Goal: Task Accomplishment & Management: Manage account settings

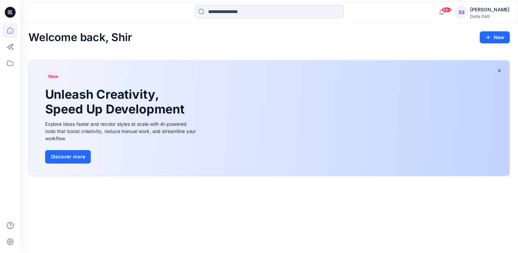
scroll to position [103, 0]
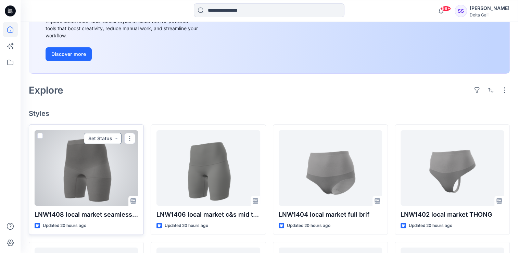
click at [117, 139] on button "Set Status" at bounding box center [103, 138] width 38 height 11
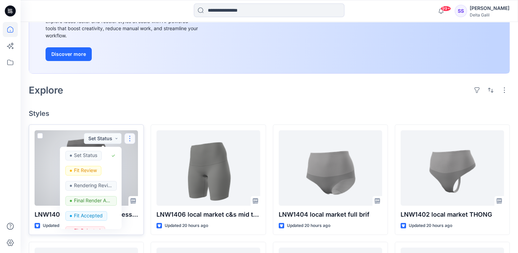
click at [132, 137] on button "button" at bounding box center [129, 138] width 11 height 11
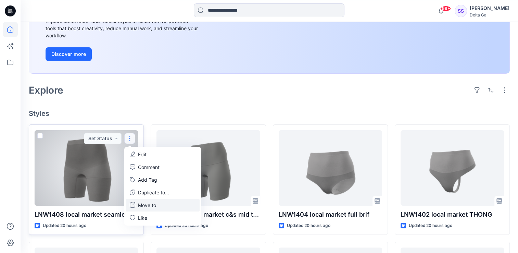
click at [151, 204] on p "Move to" at bounding box center [147, 204] width 18 height 7
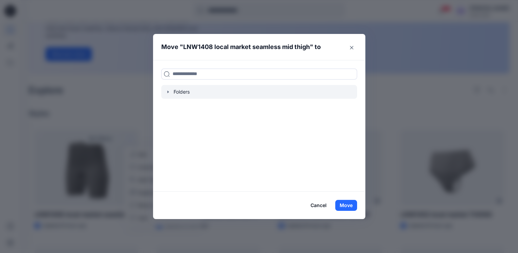
click at [188, 94] on div at bounding box center [259, 92] width 196 height 14
click at [170, 92] on icon "button" at bounding box center [167, 91] width 5 height 5
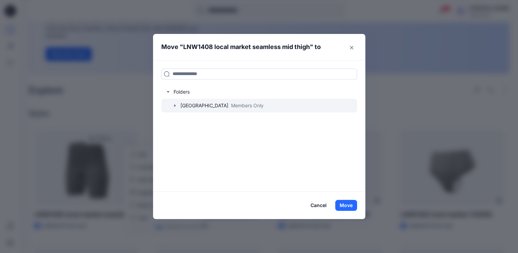
click at [176, 103] on icon "button" at bounding box center [174, 105] width 5 height 5
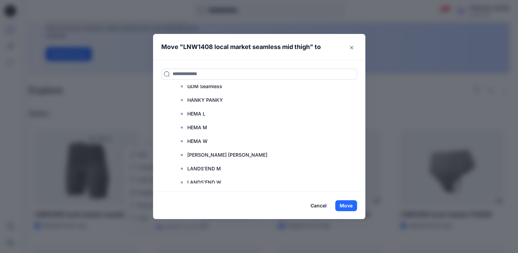
scroll to position [274, 0]
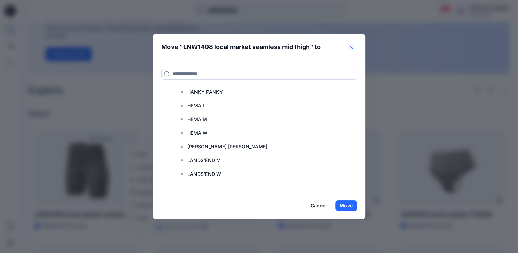
click at [354, 46] on button "Close" at bounding box center [351, 47] width 11 height 11
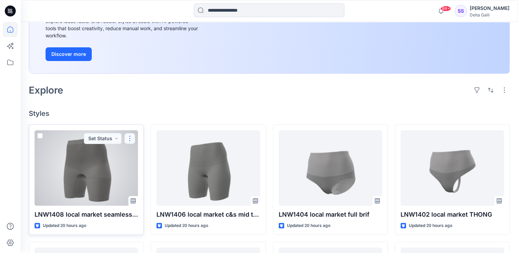
click at [133, 137] on button "button" at bounding box center [129, 138] width 11 height 11
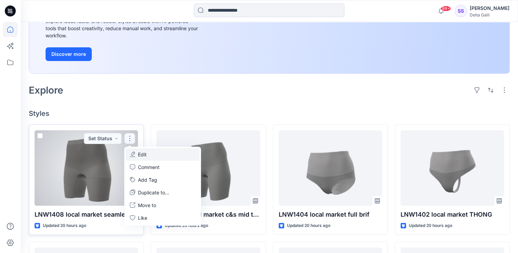
click at [147, 155] on p "Edit" at bounding box center [142, 154] width 9 height 7
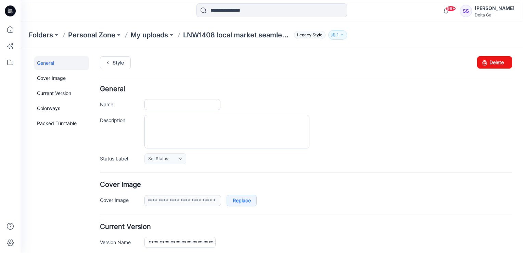
type input "**********"
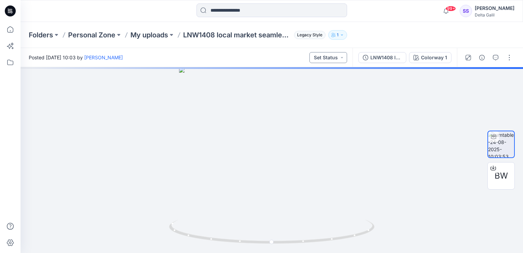
click at [341, 58] on button "Set Status" at bounding box center [329, 57] width 38 height 11
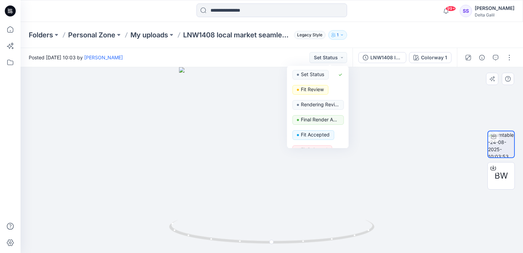
click at [387, 89] on div at bounding box center [272, 160] width 503 height 186
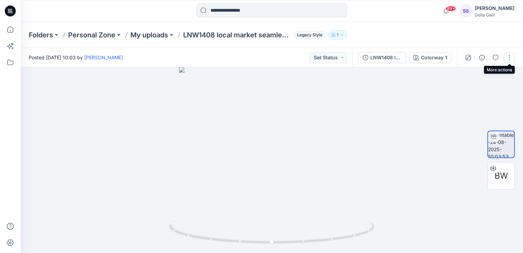
click at [508, 58] on button "button" at bounding box center [509, 57] width 11 height 11
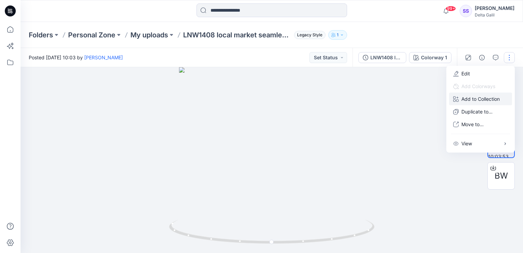
click at [492, 102] on p "Add to Collection" at bounding box center [481, 98] width 38 height 7
click at [473, 127] on p "Move to..." at bounding box center [473, 124] width 22 height 7
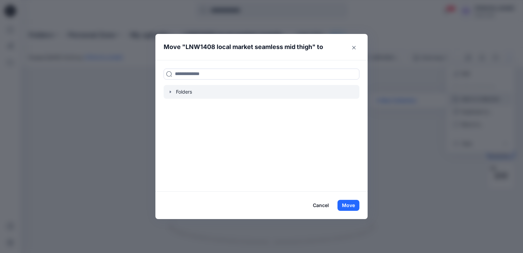
click at [186, 89] on div at bounding box center [262, 92] width 196 height 14
click at [176, 94] on div at bounding box center [262, 92] width 196 height 14
click at [171, 92] on icon "button" at bounding box center [170, 91] width 5 height 5
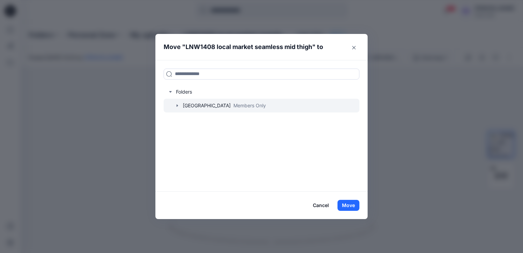
click at [177, 105] on icon "button" at bounding box center [177, 105] width 1 height 2
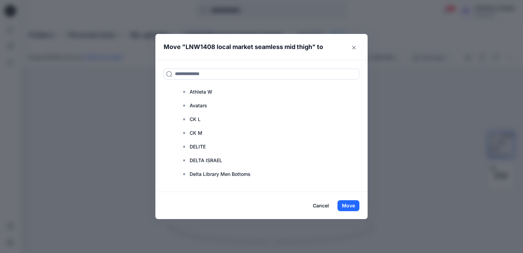
scroll to position [103, 0]
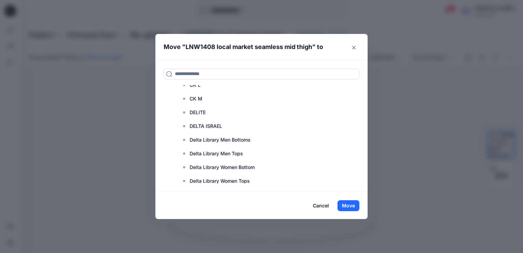
click at [354, 51] on button "Close" at bounding box center [354, 47] width 11 height 11
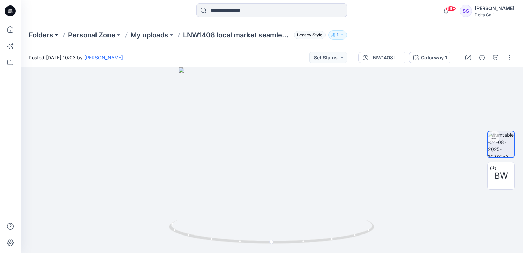
click at [54, 35] on button at bounding box center [56, 35] width 7 height 10
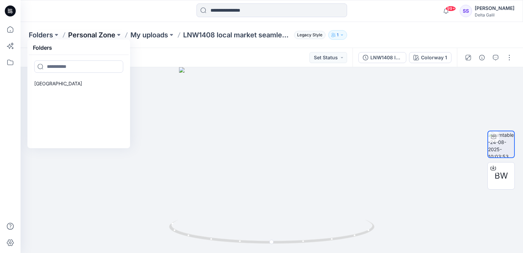
click at [115, 35] on p "Personal Zone" at bounding box center [91, 35] width 47 height 10
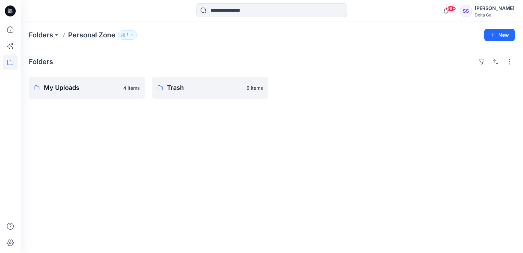
click at [132, 35] on icon "button" at bounding box center [132, 35] width 4 height 4
click at [111, 37] on p "Personal Zone" at bounding box center [91, 35] width 47 height 10
click at [34, 89] on icon at bounding box center [36, 87] width 5 height 5
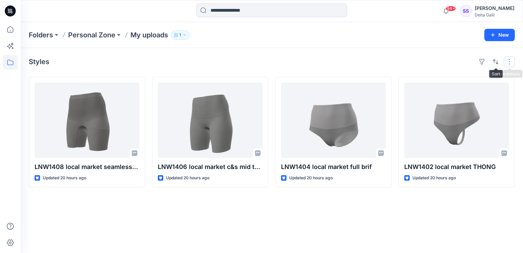
click at [509, 62] on button "button" at bounding box center [509, 61] width 11 height 11
click at [436, 59] on div "Styles Layout Grid Large Grid Folder View Compact Card Card View Card Info Tags" at bounding box center [272, 61] width 486 height 11
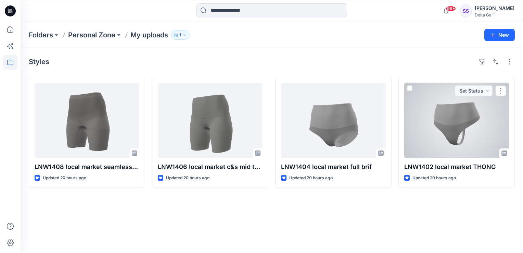
drag, startPoint x: 460, startPoint y: 178, endPoint x: 373, endPoint y: 64, distance: 143.7
click at [373, 64] on div "Styles" at bounding box center [272, 61] width 486 height 11
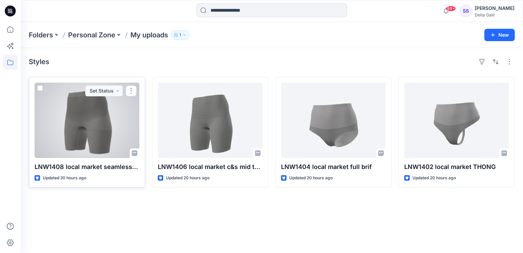
click at [79, 127] on div at bounding box center [87, 120] width 105 height 75
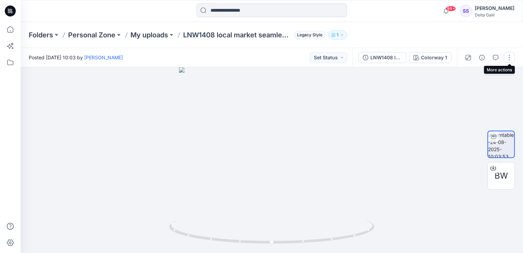
click at [507, 58] on button "button" at bounding box center [509, 57] width 11 height 11
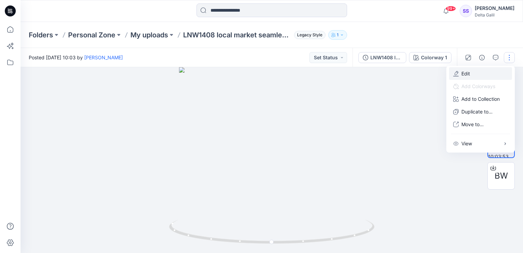
click at [477, 72] on button "Edit" at bounding box center [480, 73] width 63 height 13
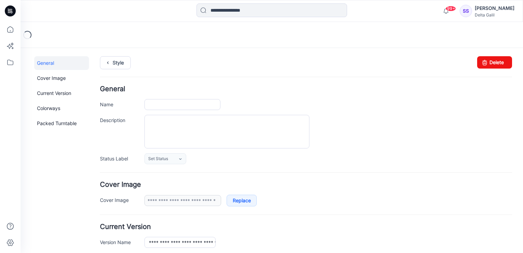
type input "**********"
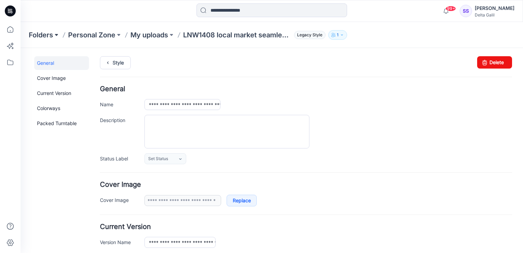
click at [58, 35] on button at bounding box center [56, 35] width 7 height 10
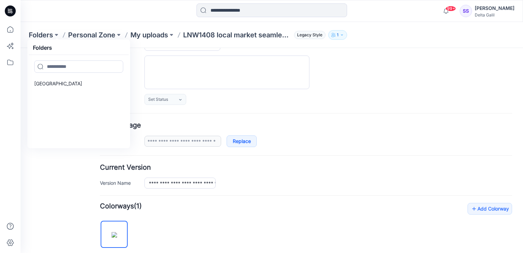
scroll to position [69, 0]
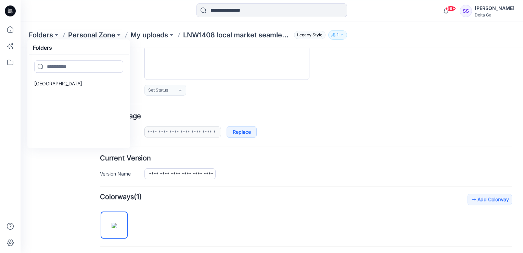
click at [50, 173] on div "General Cover Image Current Version Colorways Packed Turntable" at bounding box center [61, 208] width 55 height 440
click at [395, 90] on div "Set Status Set Status Fit Review Rendering Review Final Render Accepted Fit Acc…" at bounding box center [329, 90] width 368 height 11
click at [23, 43] on div "Folders Folders Delta Library Personal Zone My uploads LNW1408 local market sea…" at bounding box center [272, 35] width 503 height 26
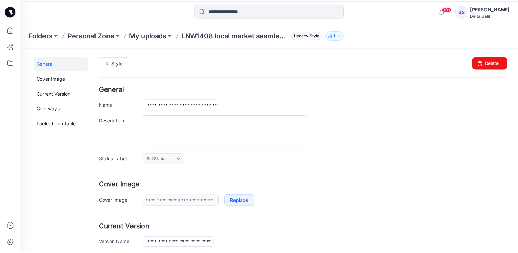
scroll to position [0, 0]
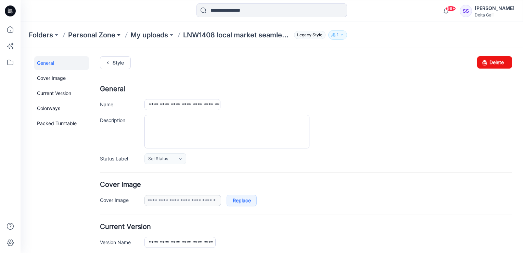
click at [117, 35] on button at bounding box center [118, 35] width 7 height 10
click at [101, 64] on input at bounding box center [119, 66] width 89 height 12
click at [85, 80] on div at bounding box center [119, 111] width 97 height 69
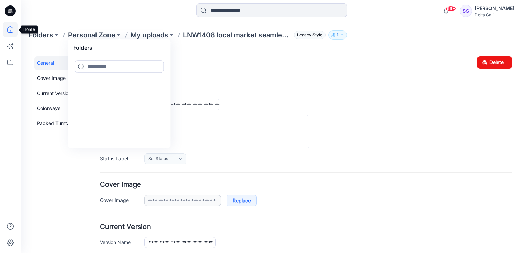
click at [11, 27] on icon at bounding box center [10, 29] width 15 height 15
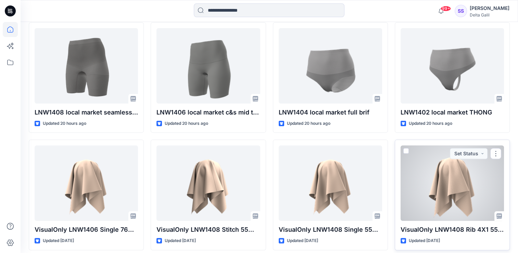
scroll to position [240, 0]
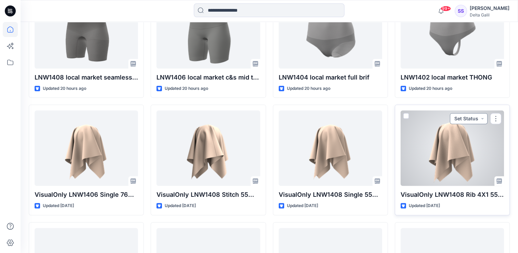
click at [484, 118] on button "Set Status" at bounding box center [469, 118] width 38 height 11
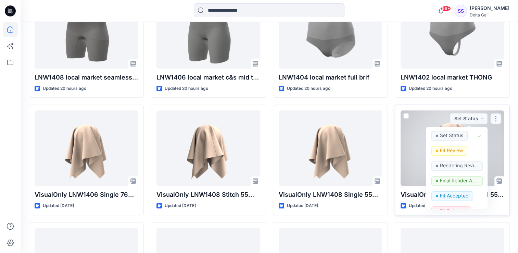
click at [496, 117] on button "button" at bounding box center [495, 118] width 11 height 11
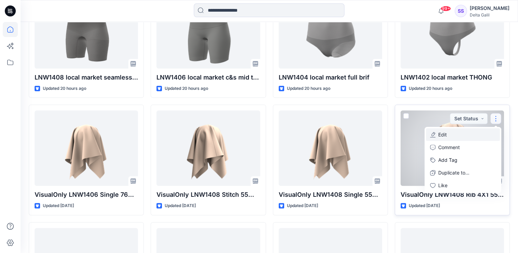
click at [450, 134] on button "Edit" at bounding box center [463, 134] width 74 height 13
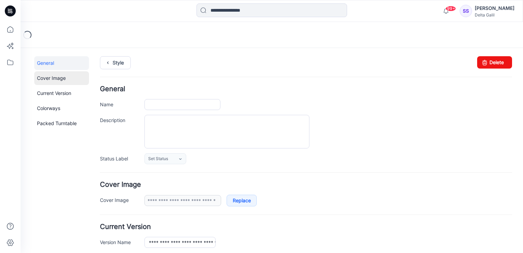
type input "**********"
type input "*****"
type input "**********"
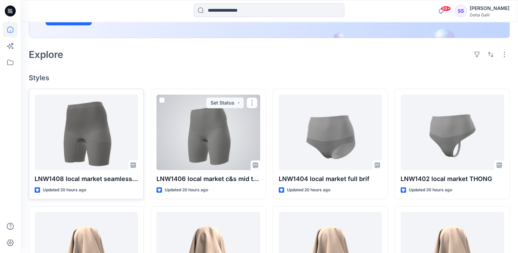
scroll to position [137, 0]
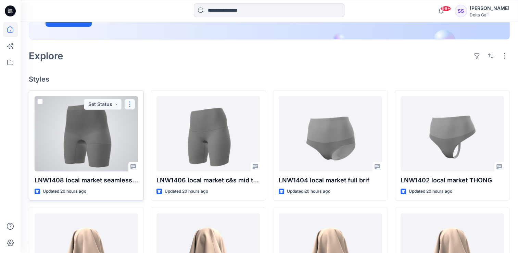
click at [127, 104] on button "button" at bounding box center [129, 104] width 11 height 11
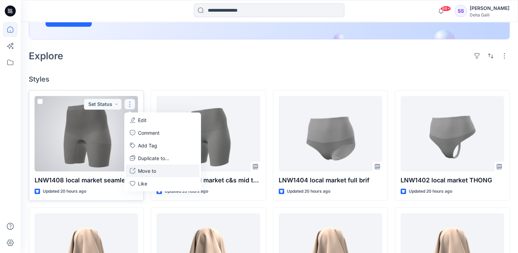
click at [146, 170] on p "Move to" at bounding box center [147, 170] width 18 height 7
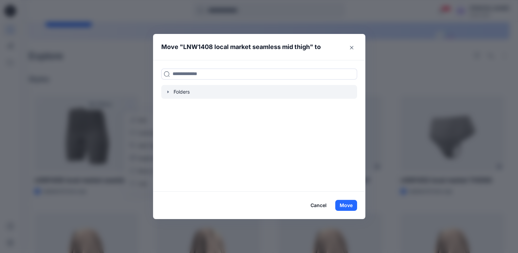
click at [176, 91] on div at bounding box center [259, 92] width 196 height 14
click at [169, 90] on icon "button" at bounding box center [167, 91] width 5 height 5
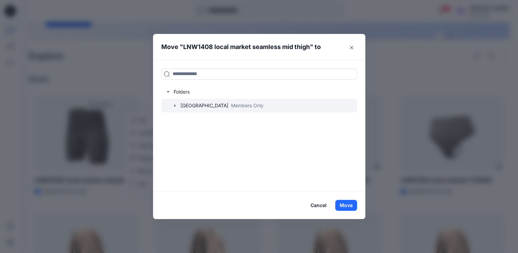
click at [195, 105] on div at bounding box center [259, 106] width 196 height 14
click at [178, 106] on icon "button" at bounding box center [174, 105] width 5 height 5
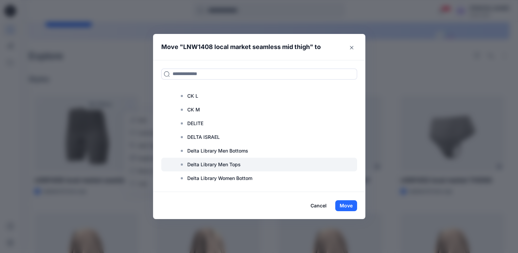
scroll to position [103, 0]
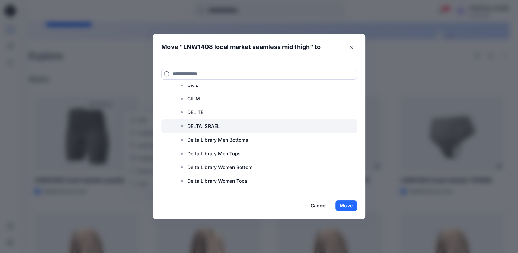
click at [203, 126] on p "DELTA ISRAEL" at bounding box center [203, 126] width 33 height 8
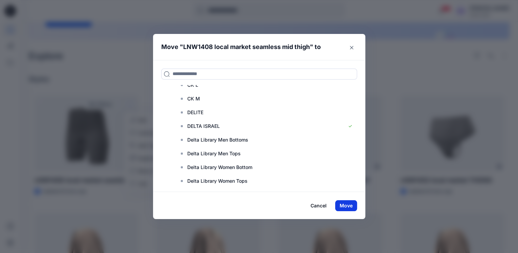
click at [349, 203] on button "Move" at bounding box center [346, 205] width 22 height 11
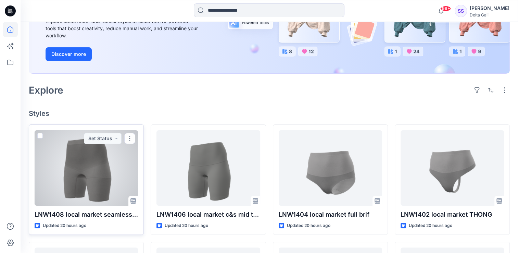
click at [100, 160] on div at bounding box center [86, 167] width 103 height 75
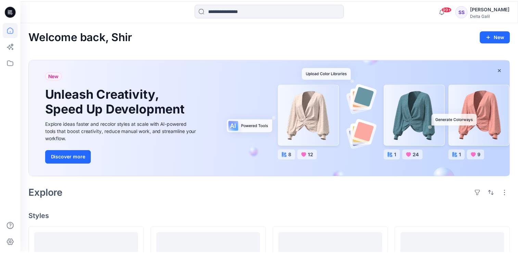
scroll to position [103, 0]
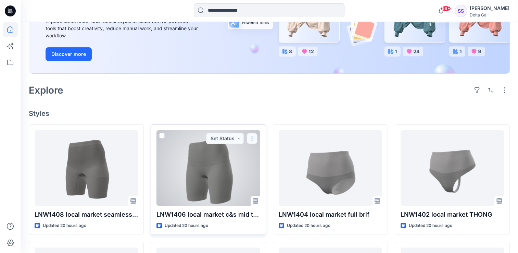
click at [256, 136] on button "button" at bounding box center [252, 138] width 11 height 11
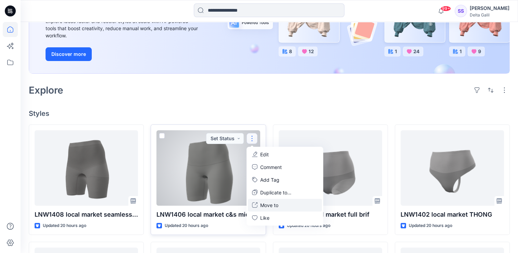
click at [263, 208] on p "Move to" at bounding box center [269, 204] width 18 height 7
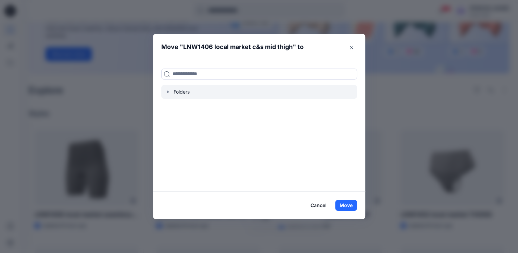
click at [180, 95] on div at bounding box center [259, 92] width 196 height 14
click at [169, 92] on icon "button" at bounding box center [167, 91] width 1 height 2
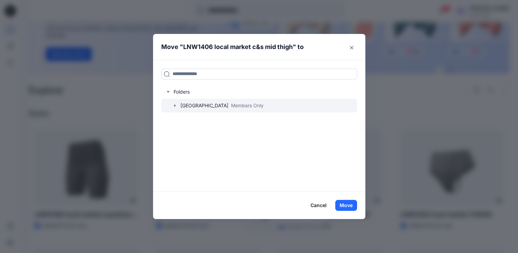
click at [185, 106] on div at bounding box center [259, 106] width 196 height 14
click at [178, 106] on icon "button" at bounding box center [174, 105] width 5 height 5
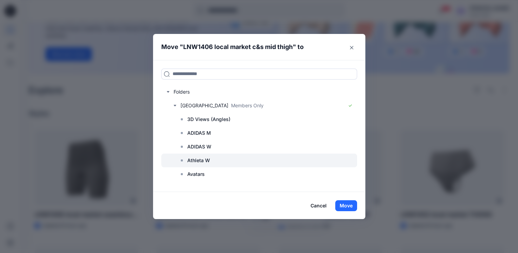
scroll to position [69, 0]
click at [211, 159] on p "DELTA ISRAEL" at bounding box center [203, 160] width 33 height 8
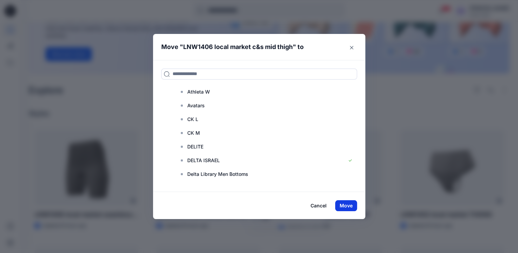
click at [351, 205] on button "Move" at bounding box center [346, 205] width 22 height 11
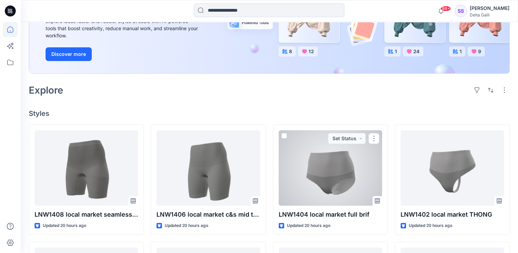
drag, startPoint x: 332, startPoint y: 203, endPoint x: 317, endPoint y: 190, distance: 19.9
click at [317, 190] on div at bounding box center [330, 167] width 103 height 75
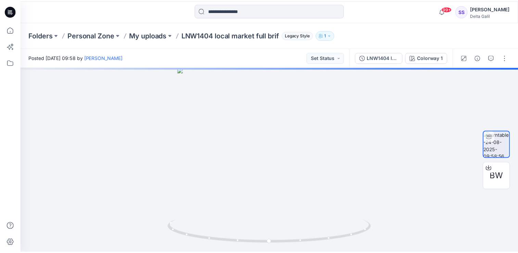
scroll to position [103, 0]
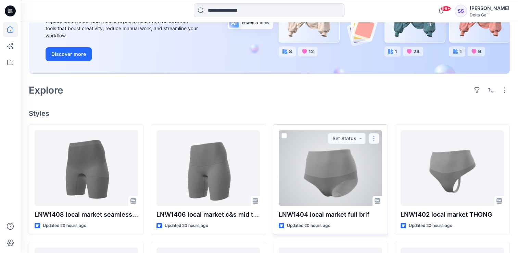
click at [377, 135] on button "button" at bounding box center [374, 138] width 11 height 11
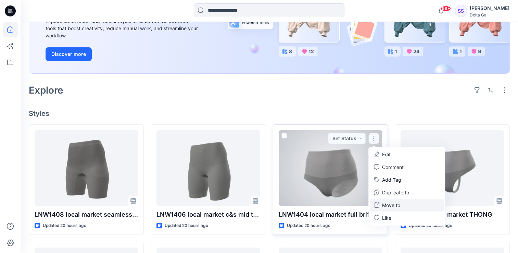
click at [392, 203] on p "Move to" at bounding box center [391, 204] width 18 height 7
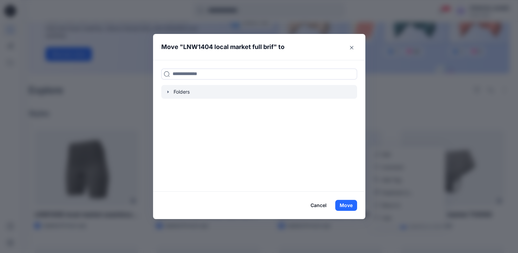
click at [175, 90] on div at bounding box center [259, 92] width 196 height 14
click at [169, 92] on icon "button" at bounding box center [167, 91] width 1 height 2
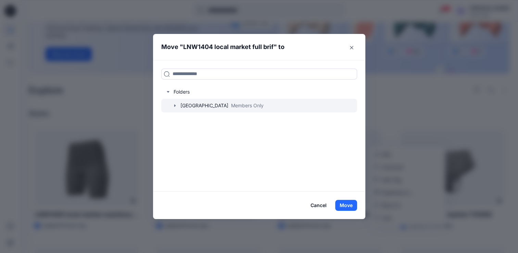
click at [175, 106] on icon "button" at bounding box center [174, 105] width 5 height 5
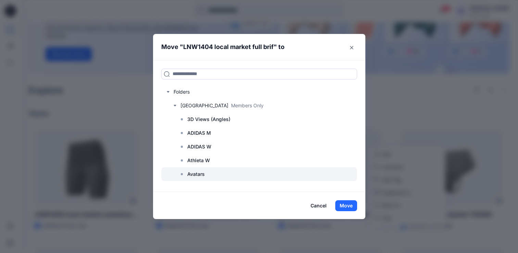
scroll to position [69, 0]
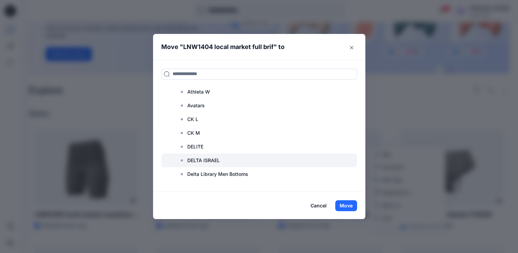
click at [206, 160] on p "DELTA ISRAEL" at bounding box center [203, 160] width 33 height 8
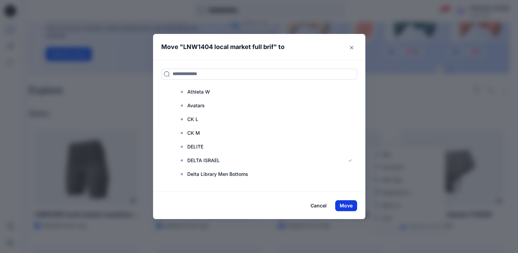
click at [348, 204] on button "Move" at bounding box center [346, 205] width 22 height 11
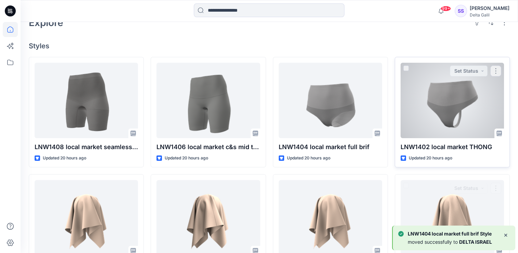
scroll to position [171, 0]
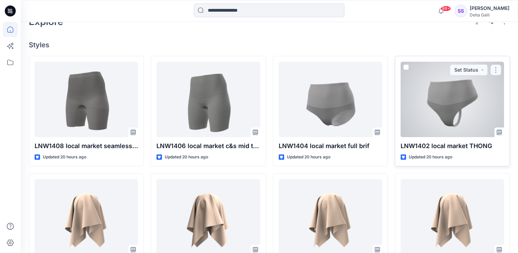
click at [496, 72] on button "button" at bounding box center [495, 69] width 11 height 11
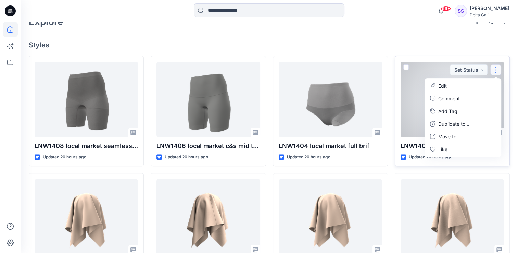
click at [497, 70] on button "button" at bounding box center [495, 69] width 11 height 11
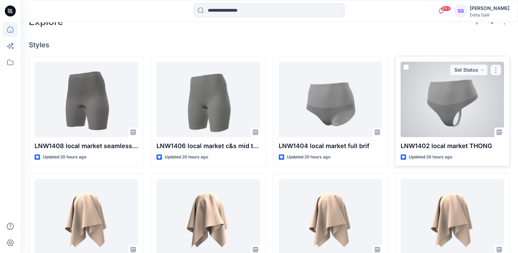
click at [497, 70] on button "button" at bounding box center [495, 69] width 11 height 11
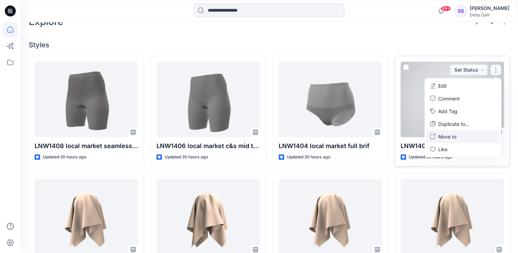
click at [447, 138] on p "Move to" at bounding box center [447, 136] width 18 height 7
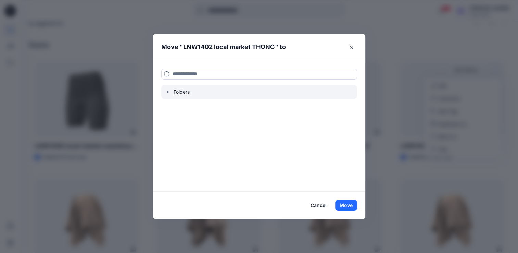
click at [188, 96] on div at bounding box center [259, 92] width 196 height 14
click at [170, 91] on icon "button" at bounding box center [167, 91] width 5 height 5
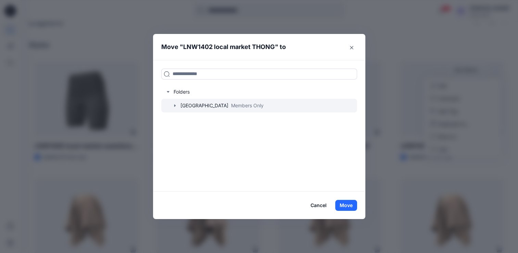
click at [175, 105] on icon "button" at bounding box center [174, 105] width 1 height 2
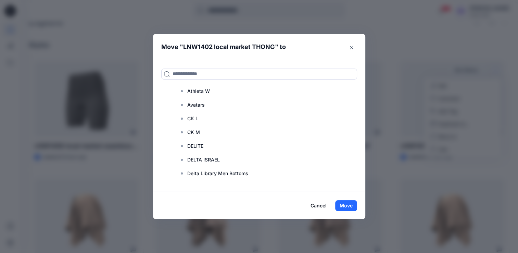
scroll to position [69, 0]
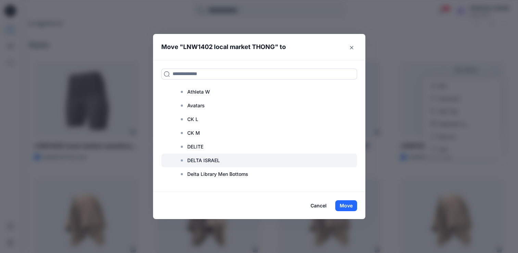
click at [206, 160] on p "DELTA ISRAEL" at bounding box center [203, 160] width 33 height 8
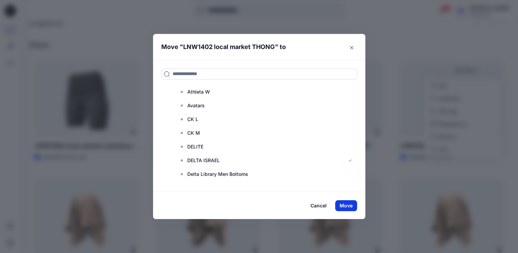
click at [354, 206] on button "Move" at bounding box center [346, 205] width 22 height 11
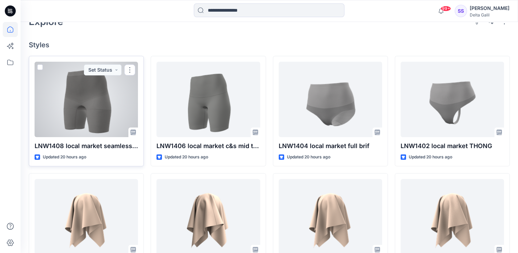
click at [98, 140] on div "LNW1408 local market seamless mid thigh Updated 20 hours ago Set Status" at bounding box center [86, 111] width 115 height 111
drag, startPoint x: 98, startPoint y: 140, endPoint x: 116, endPoint y: 77, distance: 65.3
click at [116, 77] on div at bounding box center [86, 99] width 103 height 75
